Goal: Task Accomplishment & Management: Complete application form

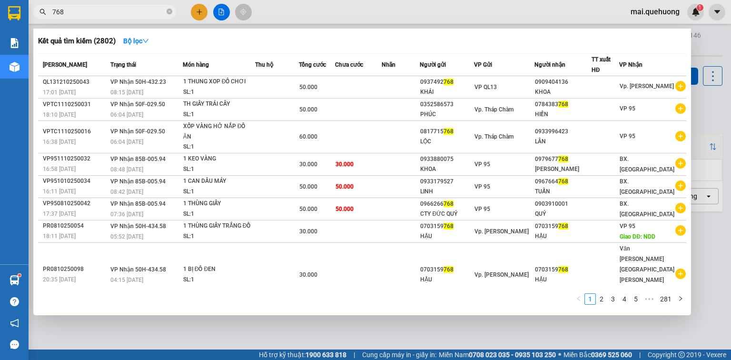
type input "768"
click at [194, 10] on div at bounding box center [365, 180] width 731 height 360
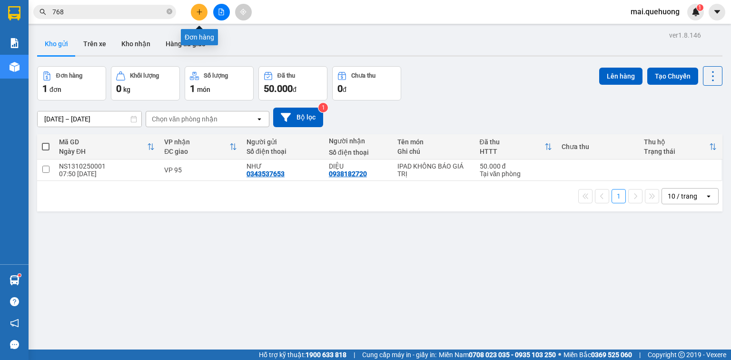
click at [197, 9] on icon "plus" at bounding box center [199, 12] width 7 height 7
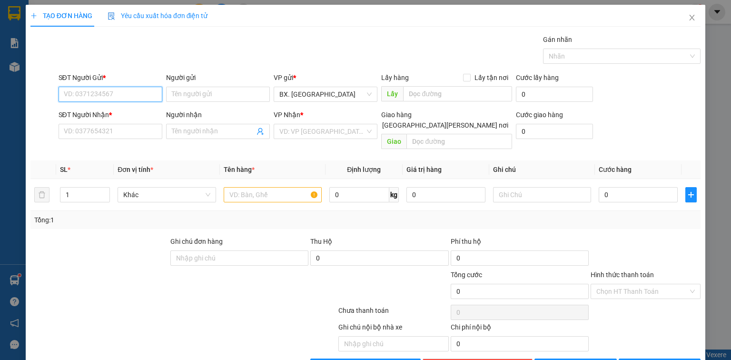
click at [137, 89] on input "SĐT Người Gửi *" at bounding box center [111, 94] width 104 height 15
type input "0961677019"
click at [217, 95] on input "Người gửi" at bounding box center [218, 94] width 104 height 15
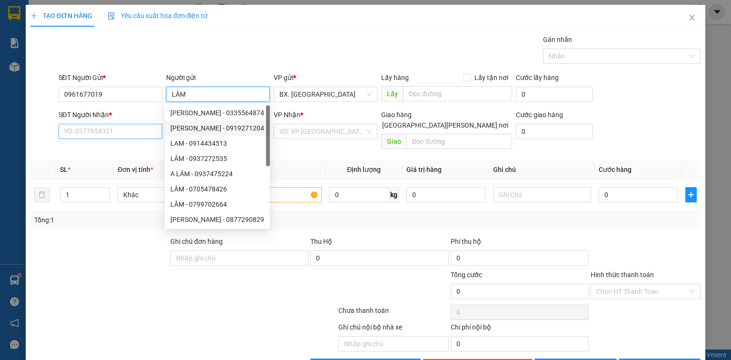
type input "LÂM"
click at [136, 129] on input "SĐT Người Nhận *" at bounding box center [111, 131] width 104 height 15
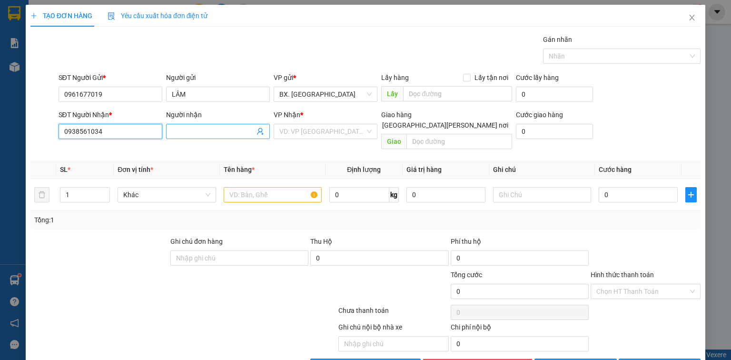
type input "0938561034"
click at [196, 127] on input "Người nhận" at bounding box center [213, 131] width 83 height 10
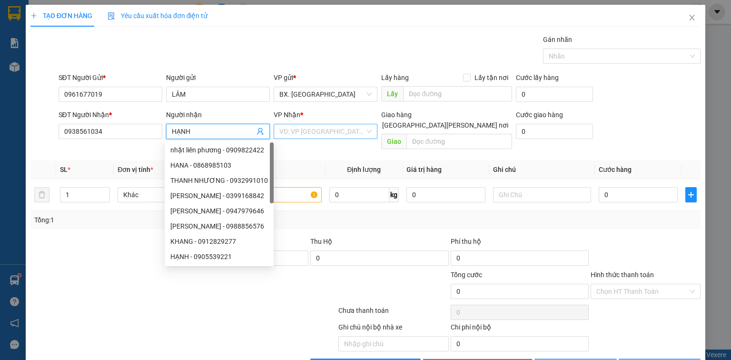
type input "HẠNH"
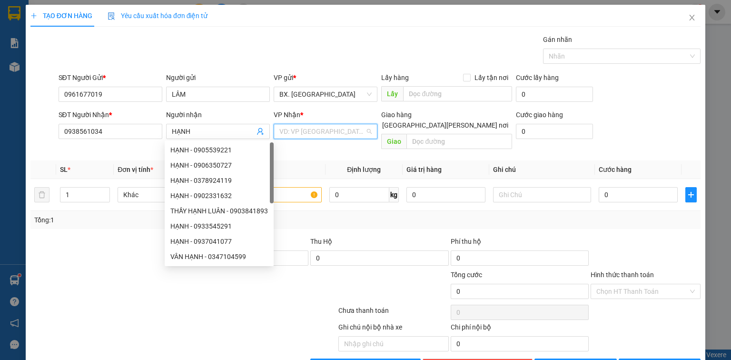
click at [305, 130] on input "search" at bounding box center [322, 131] width 86 height 14
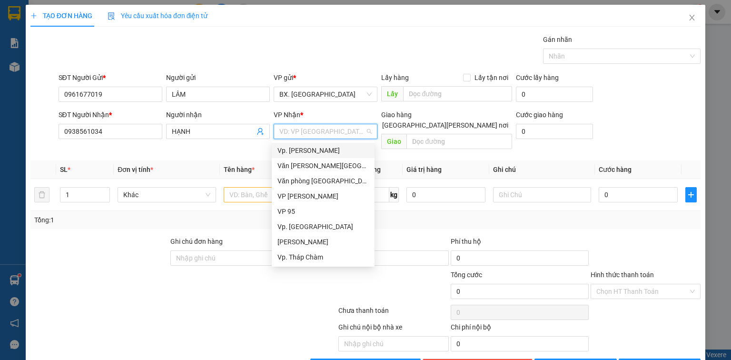
type input "1"
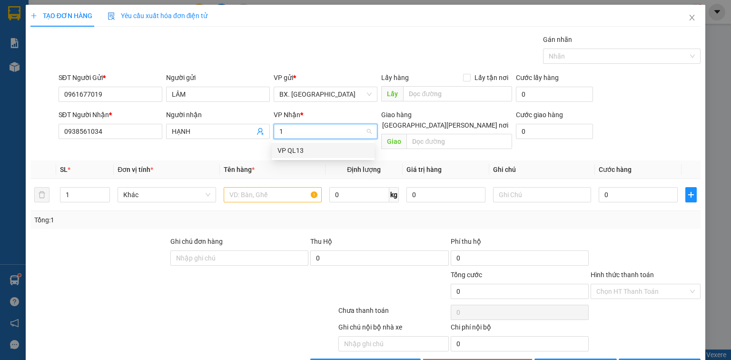
click at [316, 146] on div "VP QL13" at bounding box center [322, 150] width 91 height 10
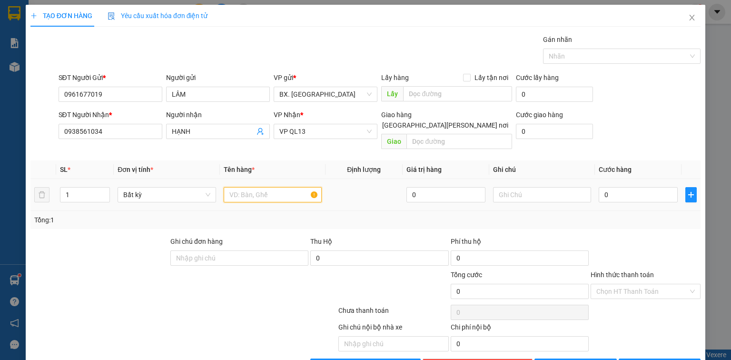
click at [284, 187] on input "text" at bounding box center [273, 194] width 98 height 15
type input "BỊ ĐÁ"
click at [622, 187] on input "0" at bounding box center [638, 194] width 79 height 15
type input "4"
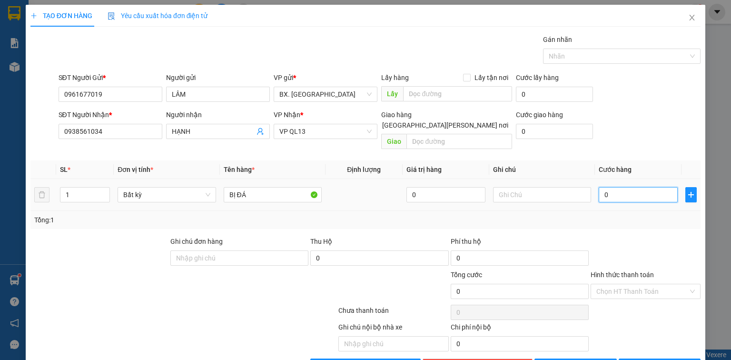
type input "4"
type input "40"
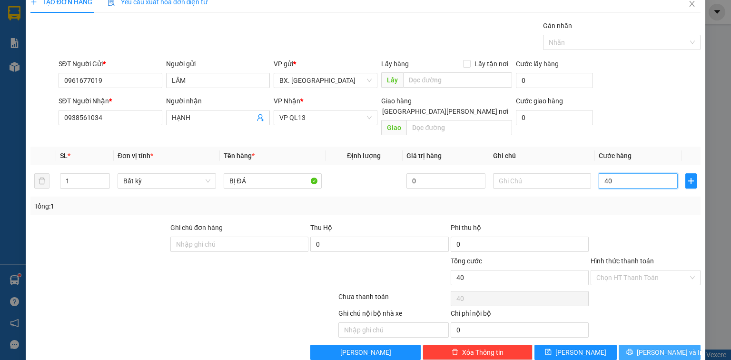
scroll to position [21, 0]
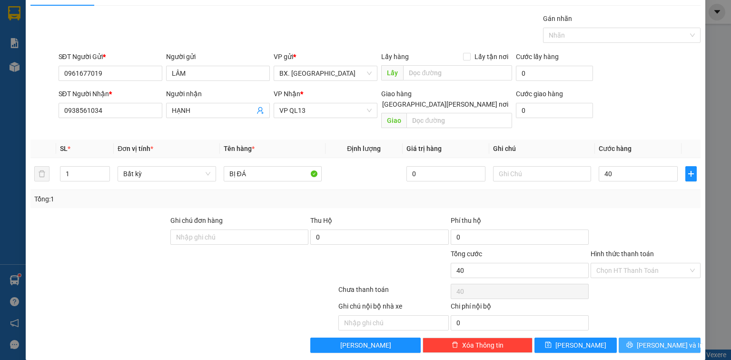
type input "40.000"
click at [647, 340] on span "[PERSON_NAME] và In" at bounding box center [670, 345] width 67 height 10
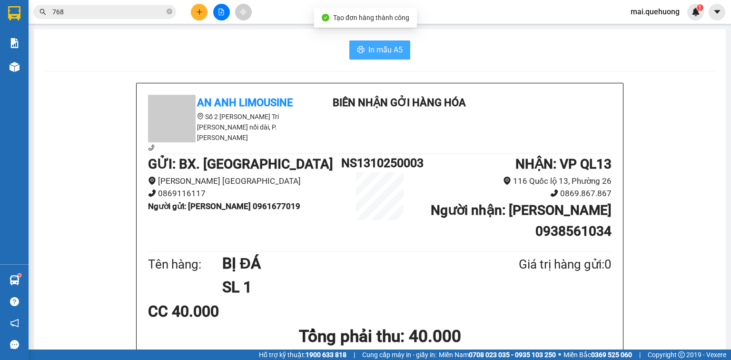
click at [404, 46] on button "In mẫu A5" at bounding box center [379, 49] width 61 height 19
